Goal: Information Seeking & Learning: Learn about a topic

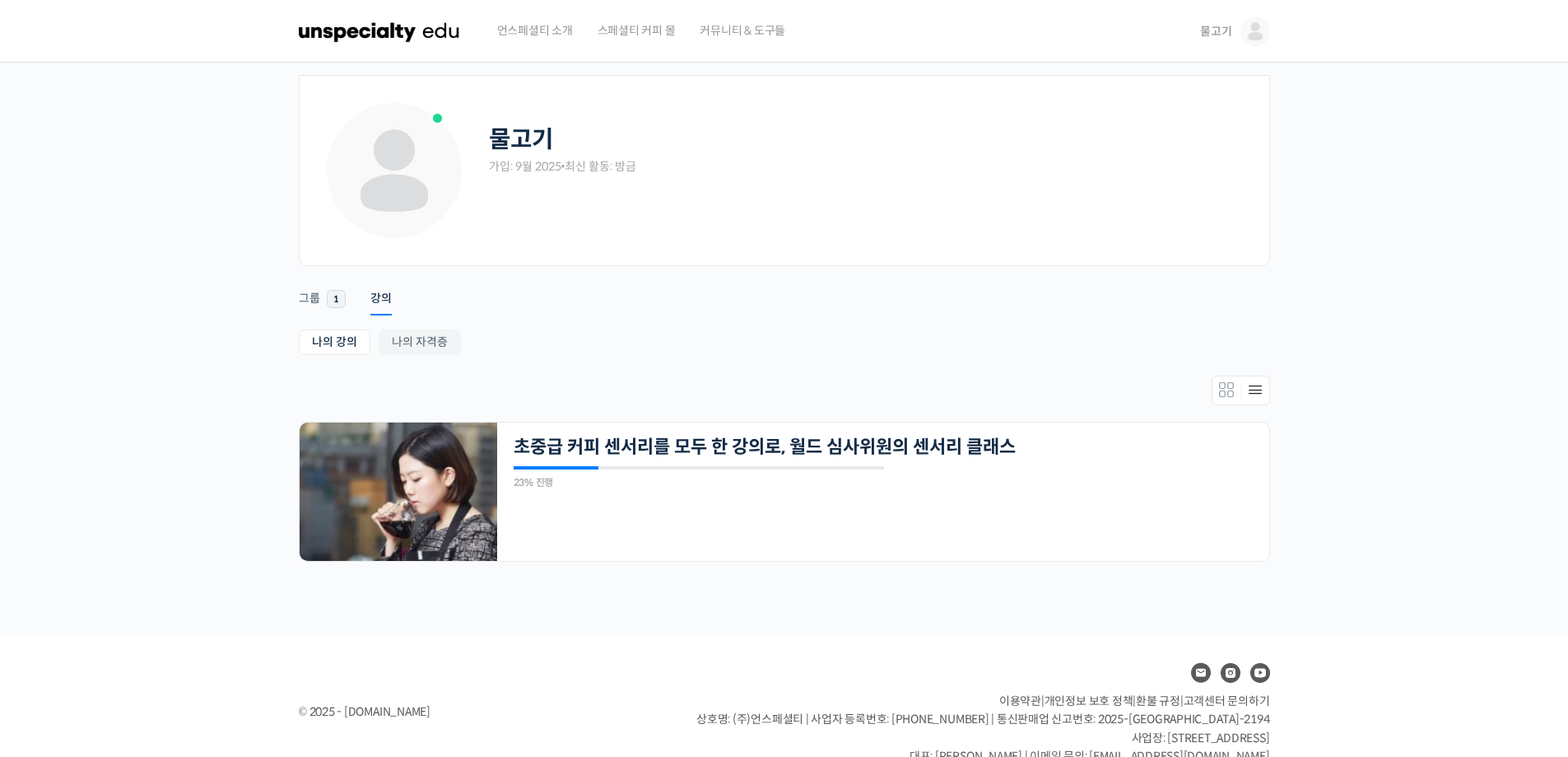
click at [1219, 30] on span "물고기" at bounding box center [1216, 31] width 31 height 15
click at [1194, 134] on link "내가 등록한 강의" at bounding box center [1185, 131] width 193 height 31
click at [1232, 29] on span "물고기" at bounding box center [1216, 31] width 31 height 15
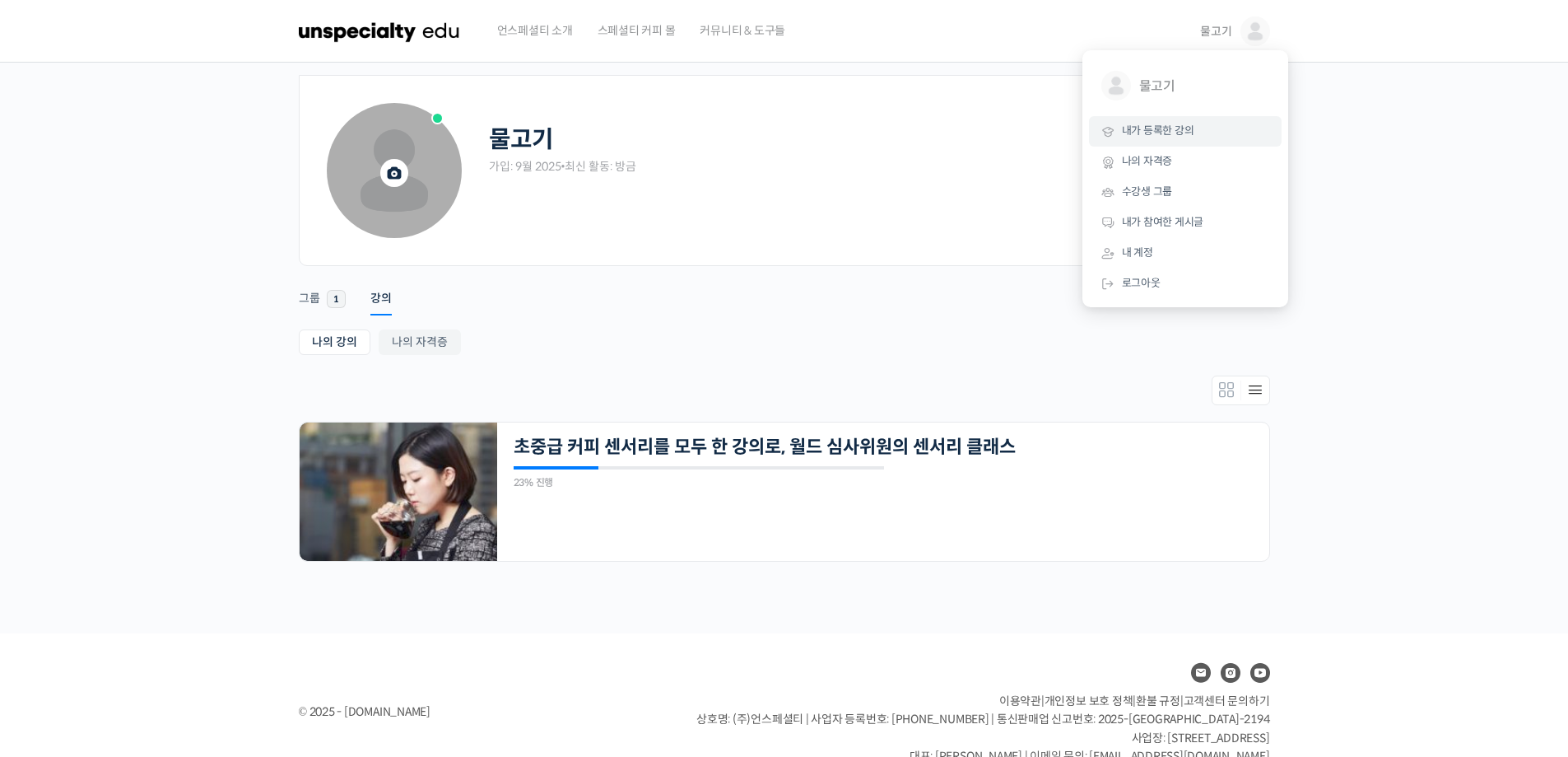
click at [428, 180] on span at bounding box center [393, 170] width 135 height 135
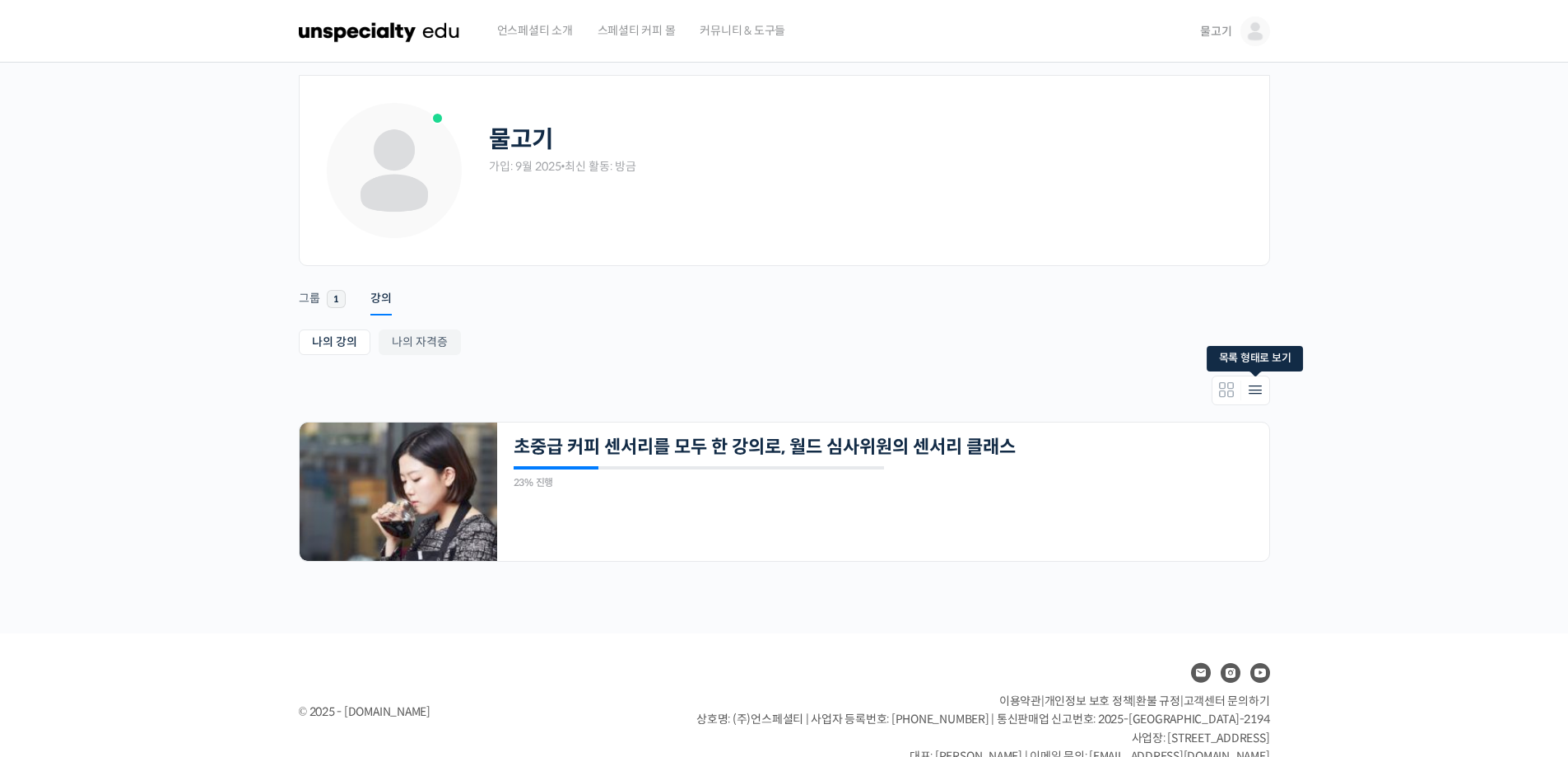
click at [1259, 392] on icon "Members directory secondary navigation" at bounding box center [1256, 390] width 20 height 20
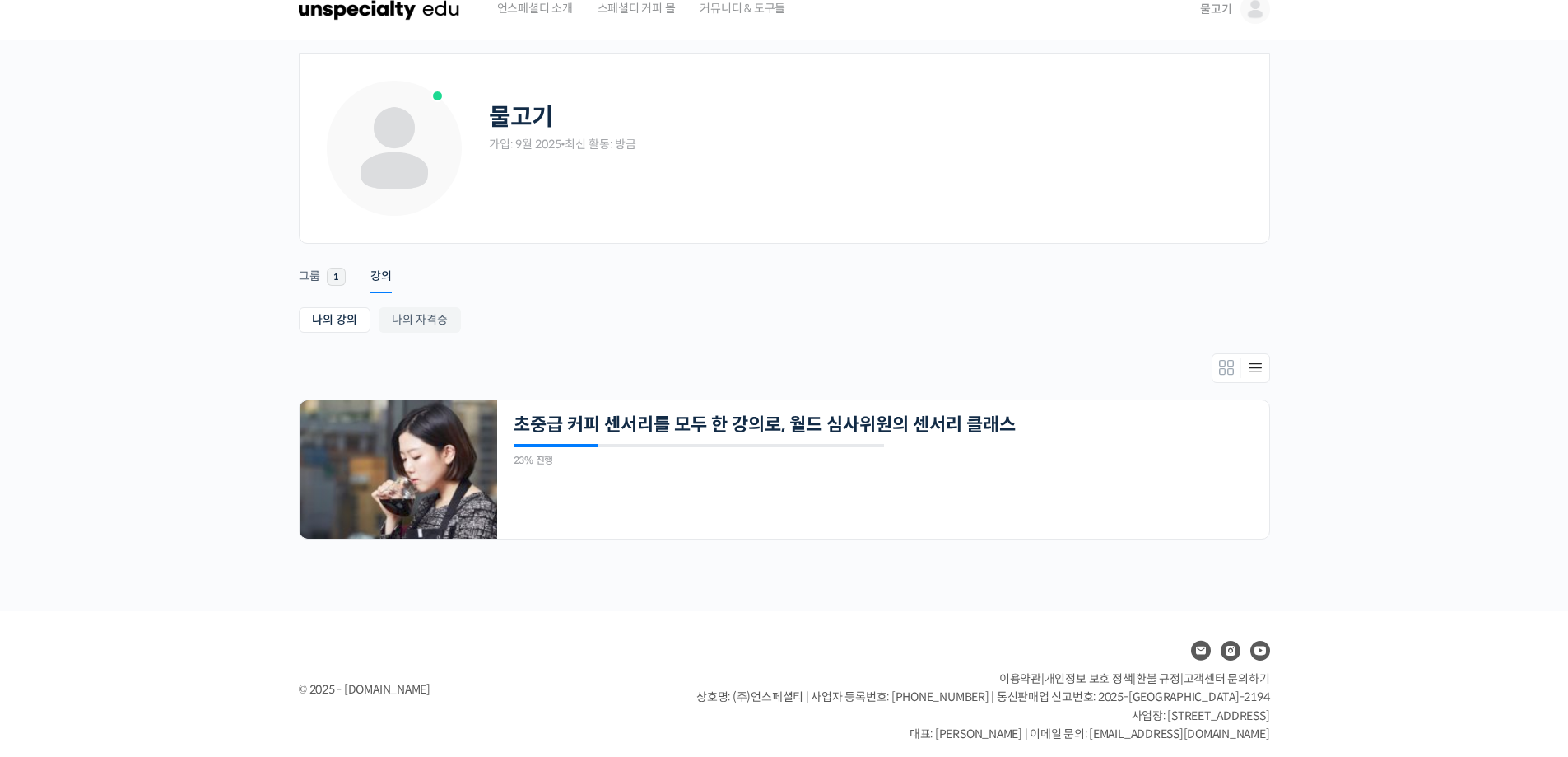
scroll to position [34, 0]
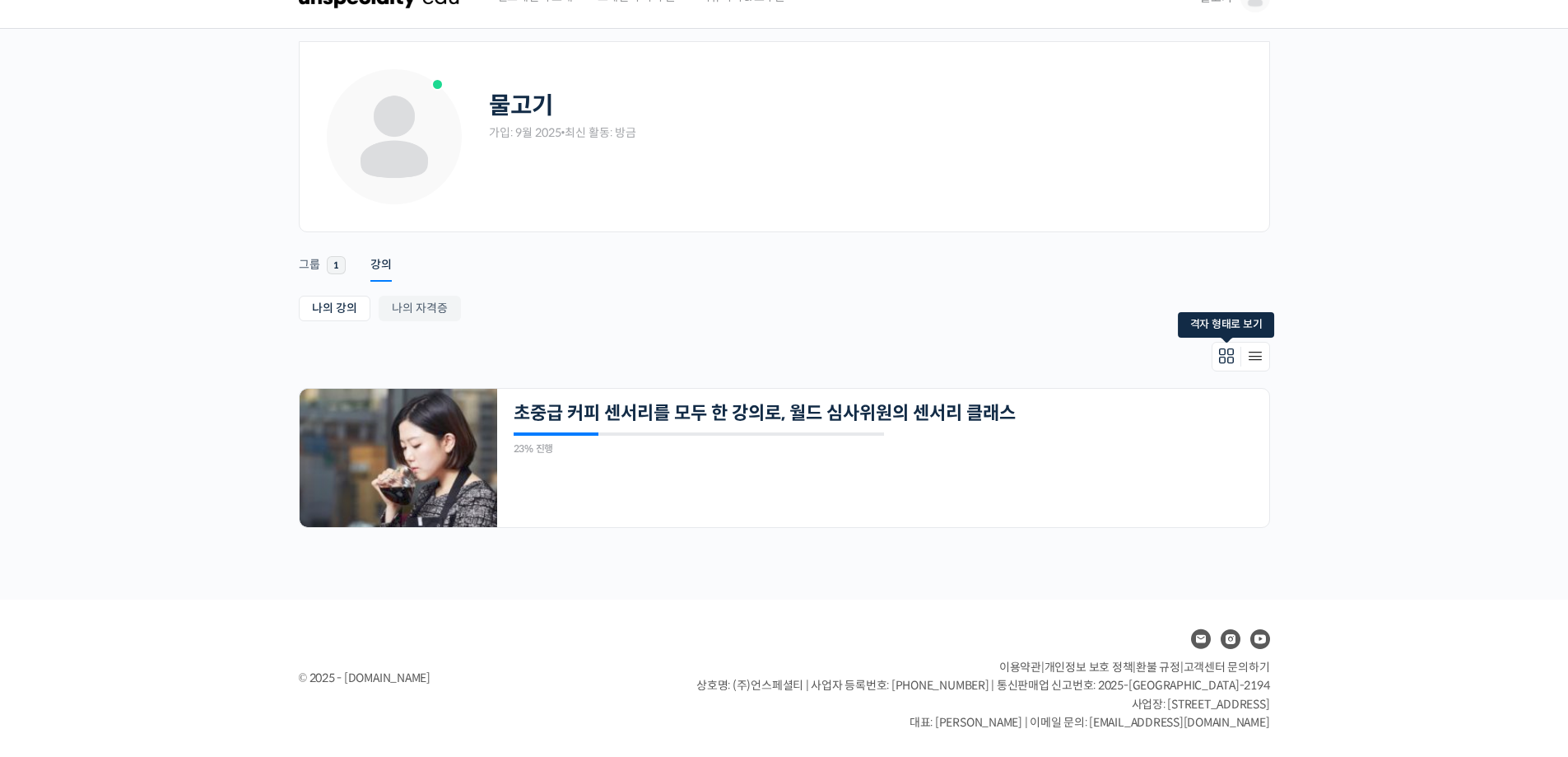
click at [1230, 355] on icon "Members directory secondary navigation" at bounding box center [1227, 357] width 20 height 20
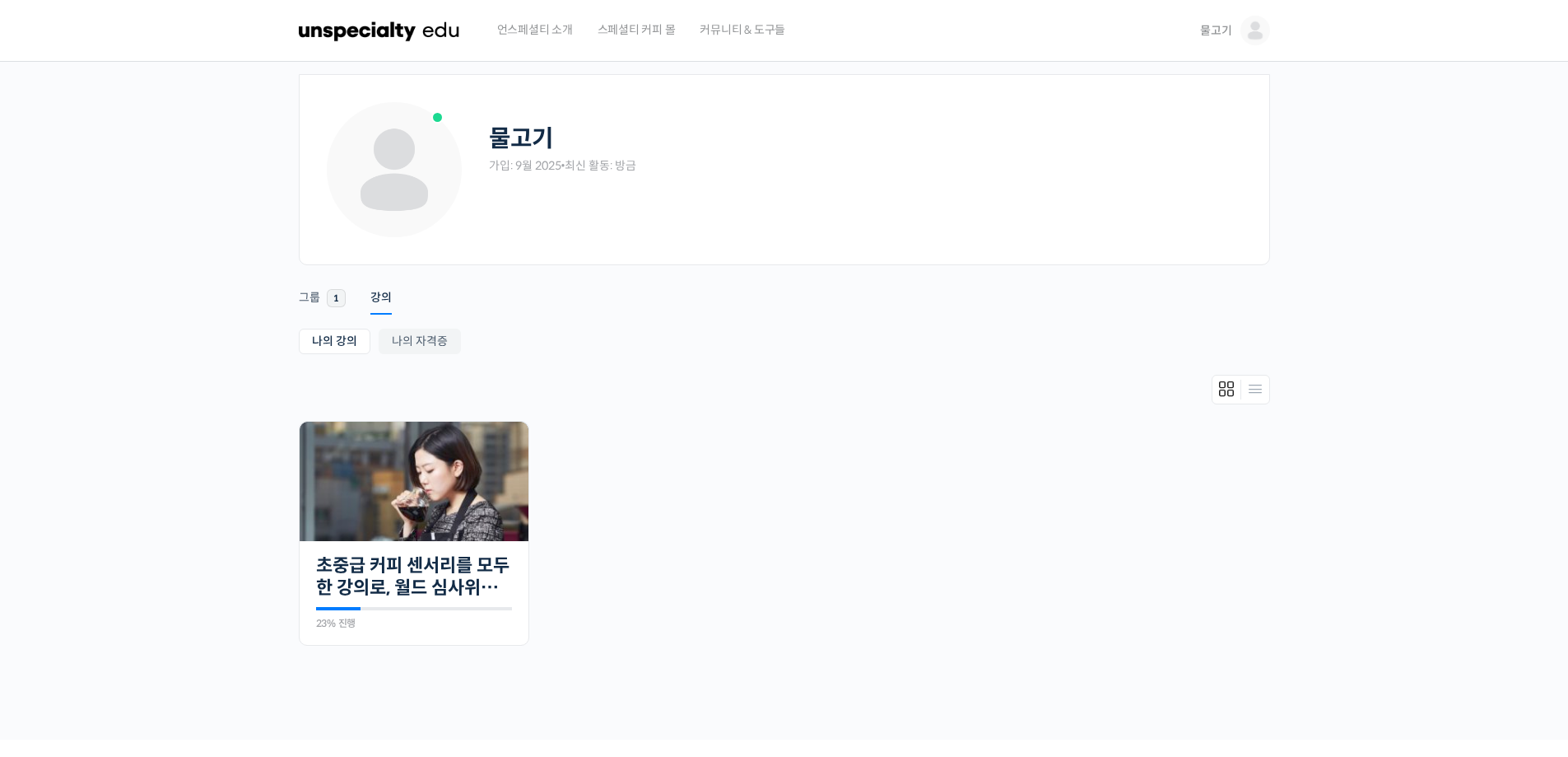
scroll to position [0, 0]
click at [340, 340] on link "나의 강의" at bounding box center [334, 343] width 72 height 26
click at [437, 341] on link "나의 자격증" at bounding box center [419, 343] width 82 height 26
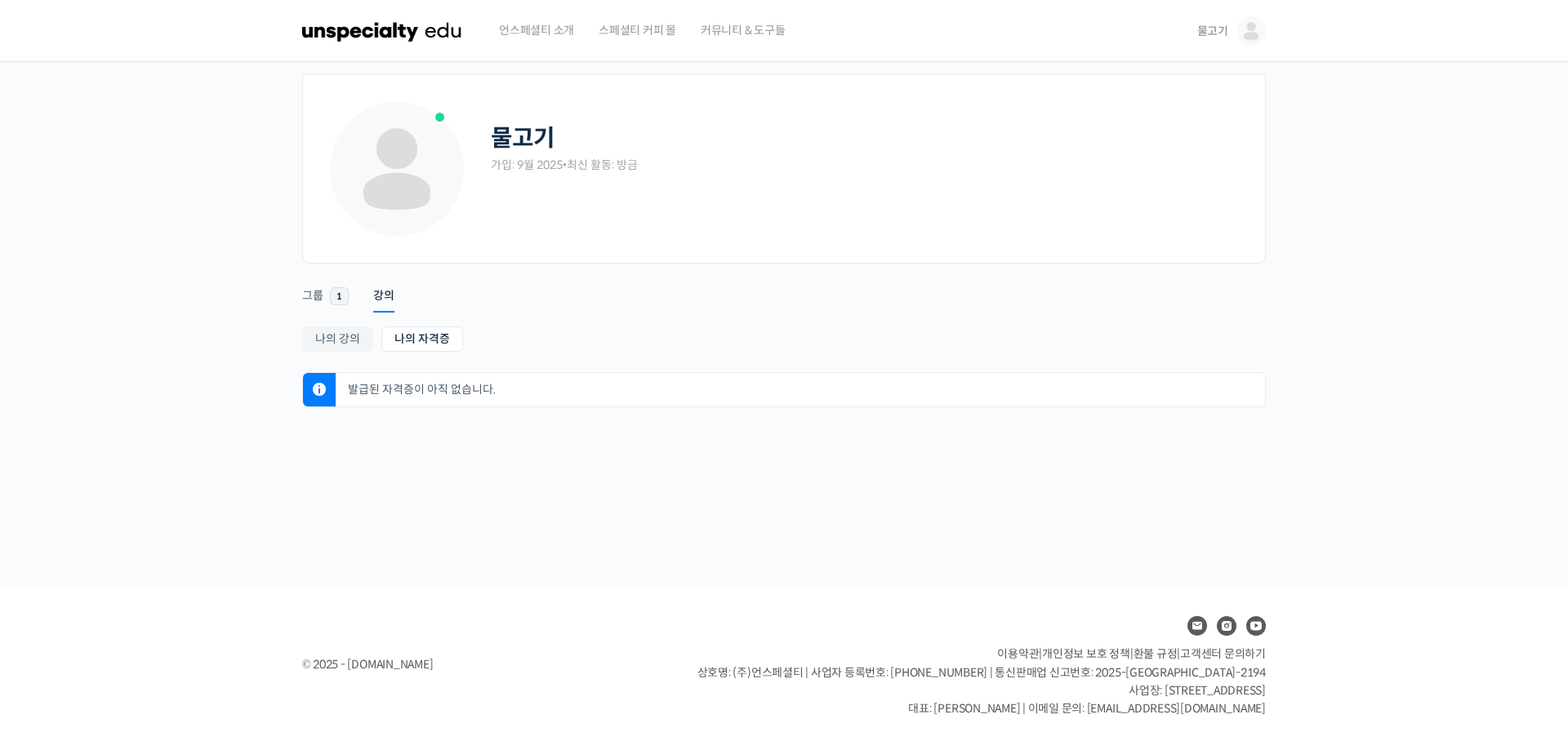
click at [222, 151] on div "물고기 가입: 9월 2025 • 최신 활동: 방금 Remove Connection Are you sure you want to remove f…" at bounding box center [784, 325] width 1568 height 524
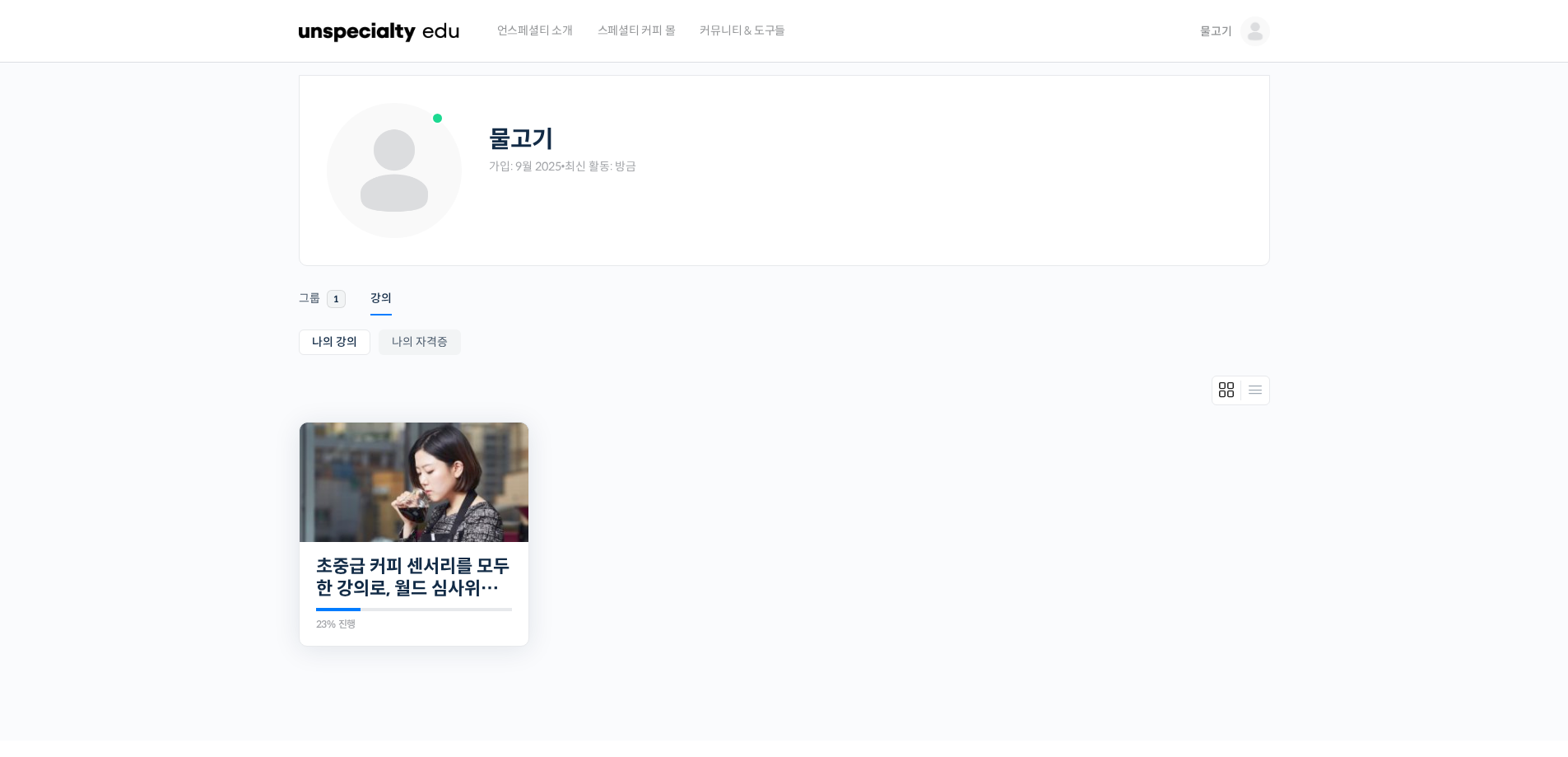
click at [401, 474] on img at bounding box center [413, 482] width 229 height 120
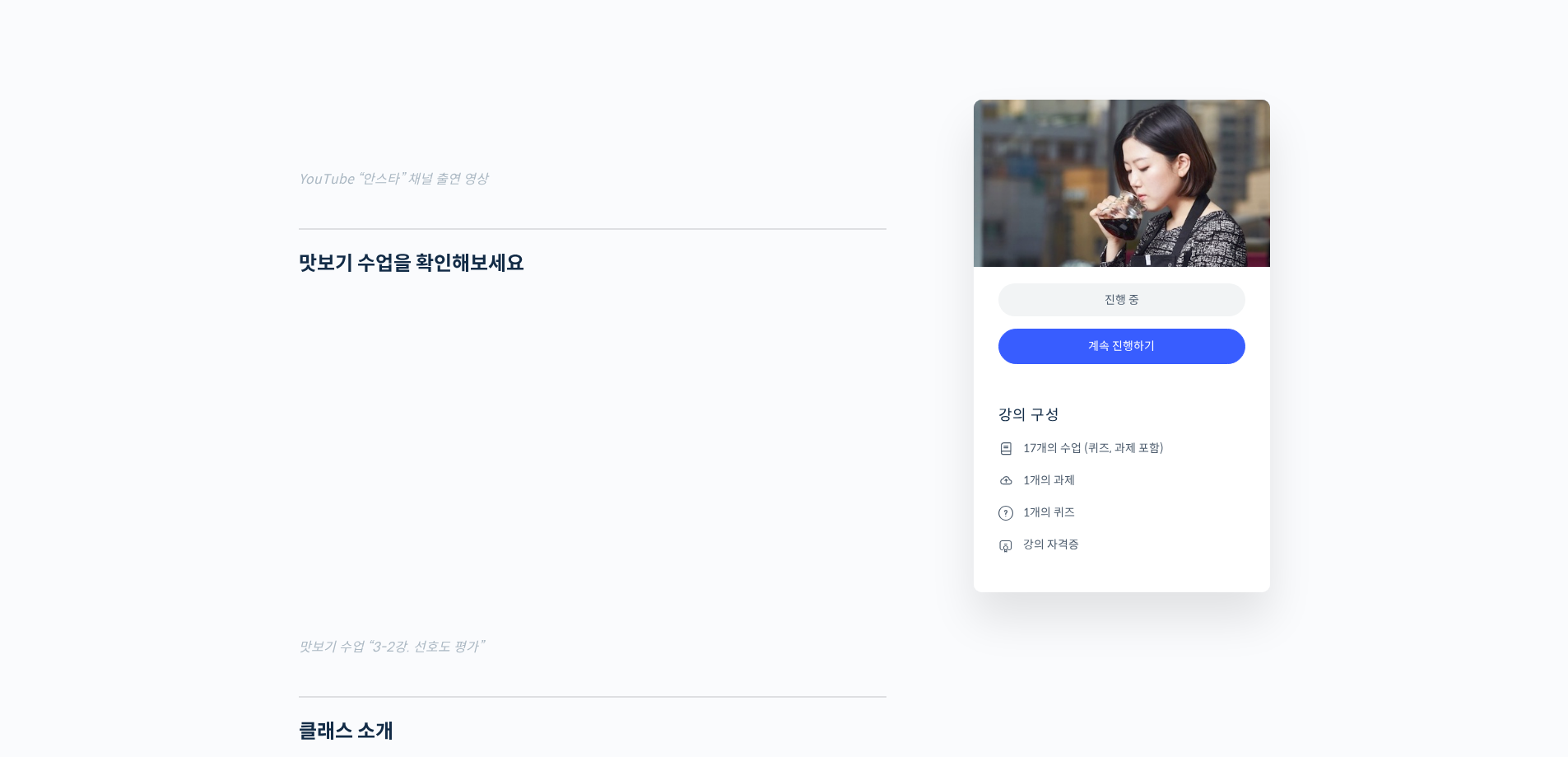
scroll to position [1483, 0]
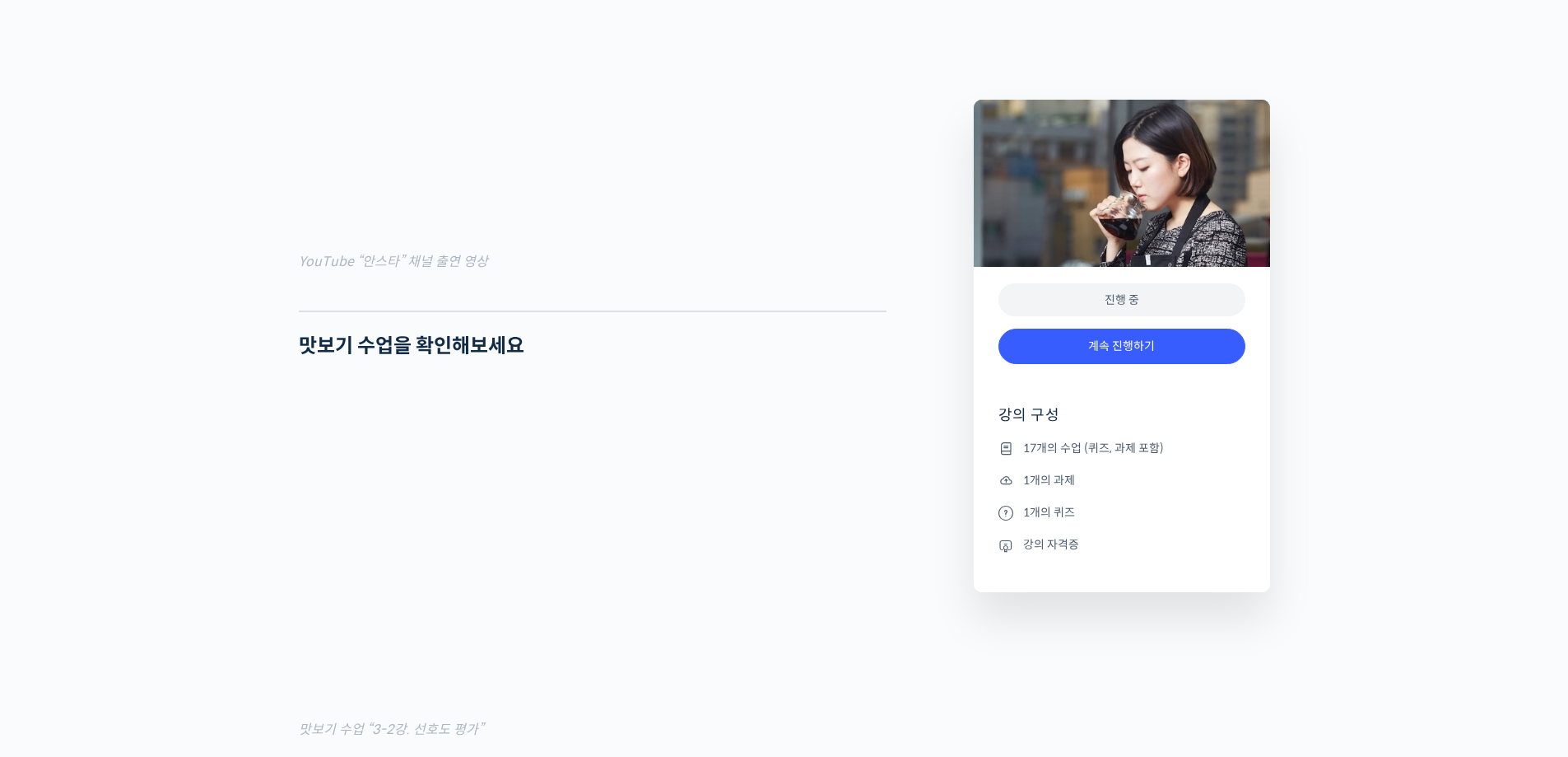
click at [1007, 449] on icon at bounding box center [1006, 449] width 15 height 20
click at [1131, 348] on link "계속 진행하기" at bounding box center [1122, 346] width 247 height 35
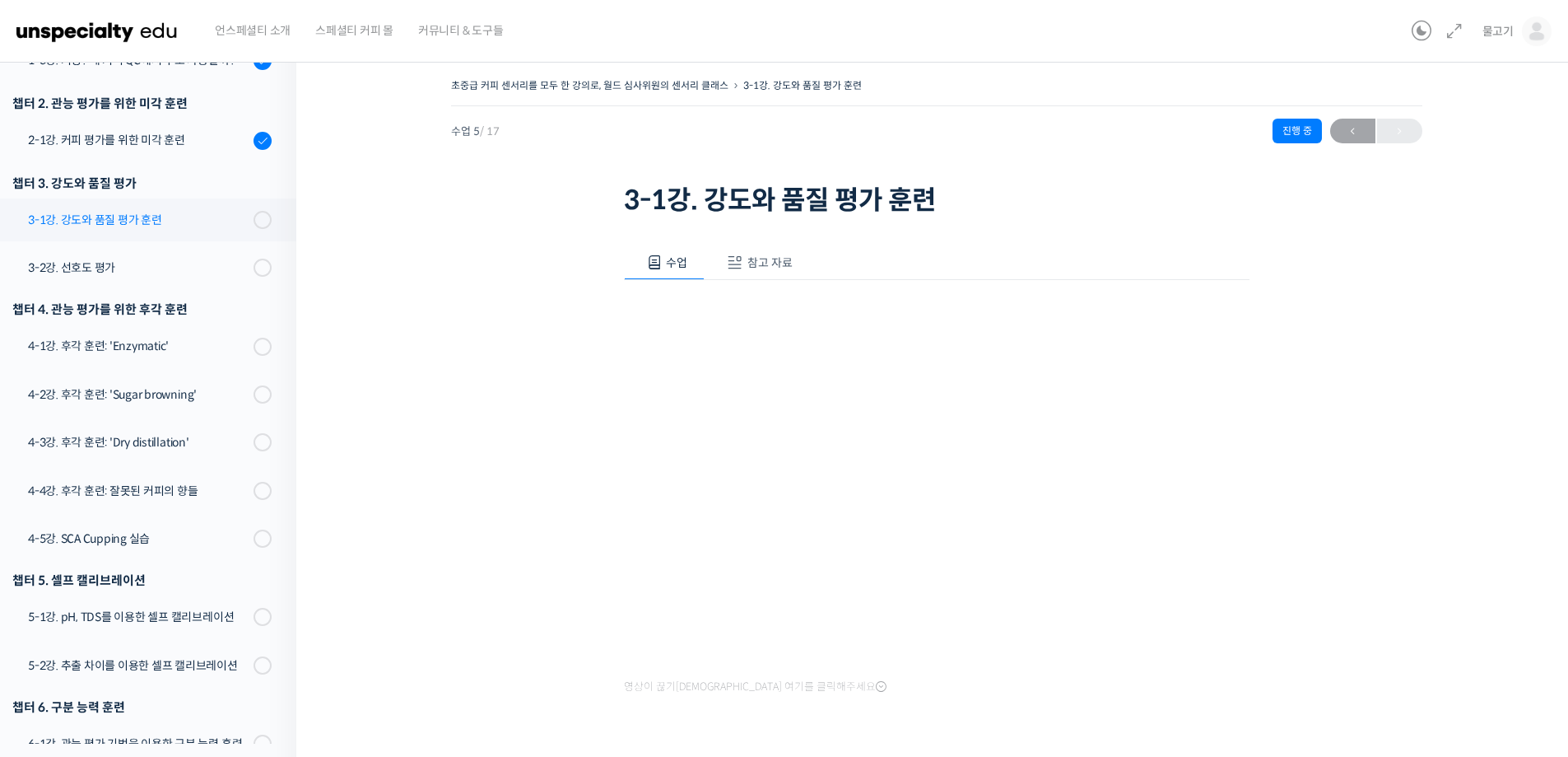
scroll to position [222, 0]
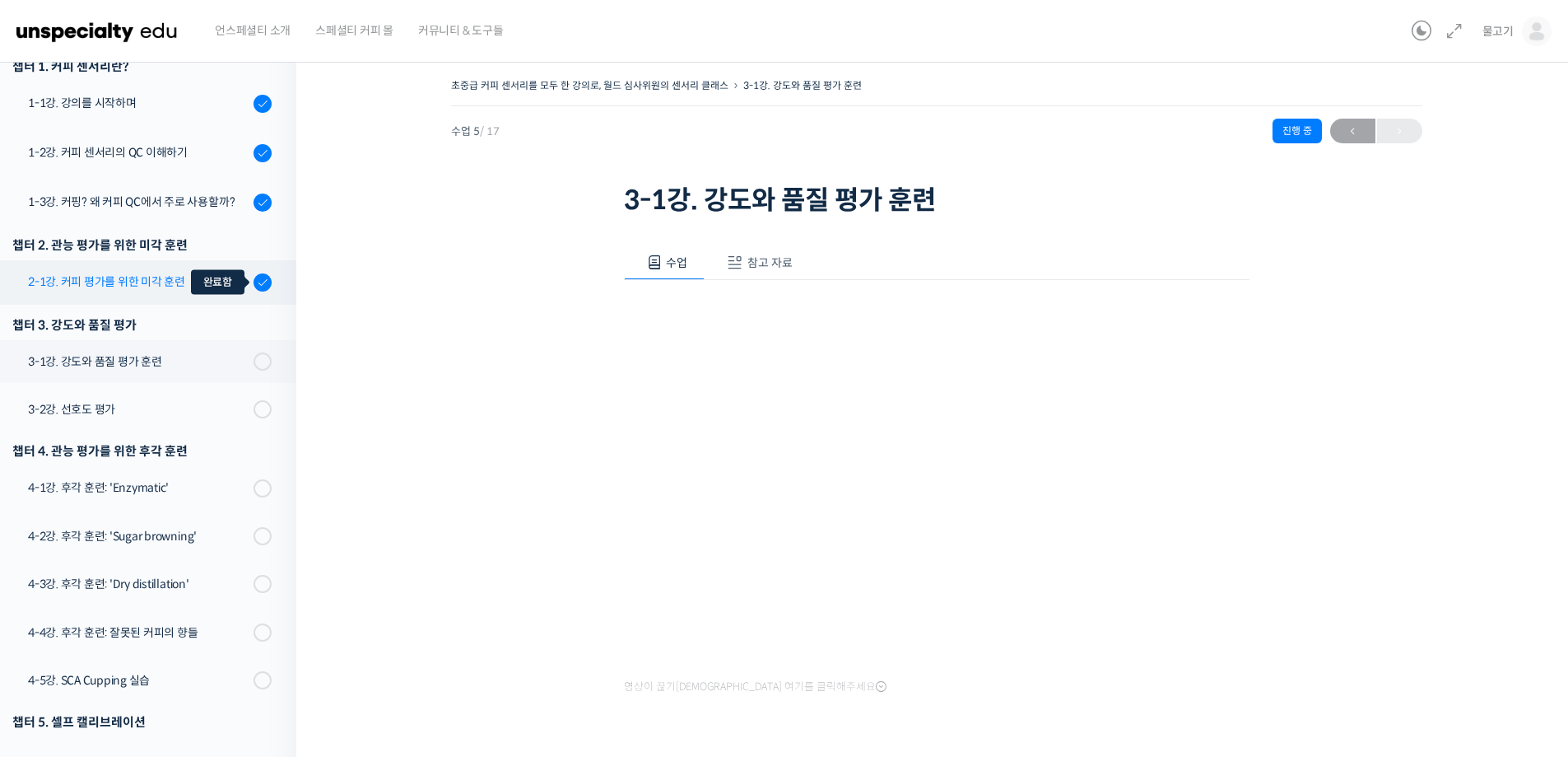
click at [257, 282] on icon at bounding box center [262, 282] width 12 height 12
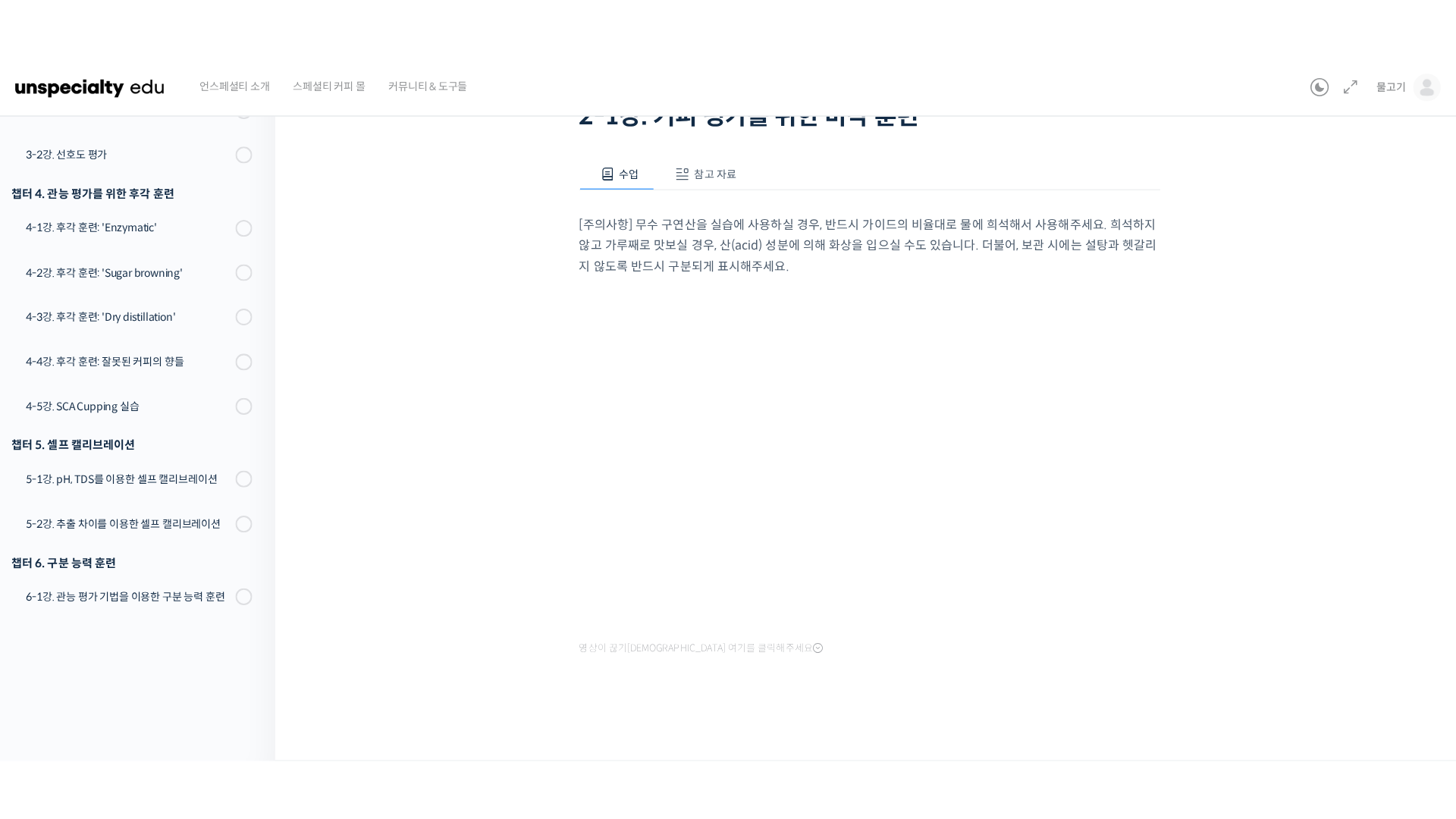
scroll to position [6, 0]
